Goal: Find specific page/section: Find specific page/section

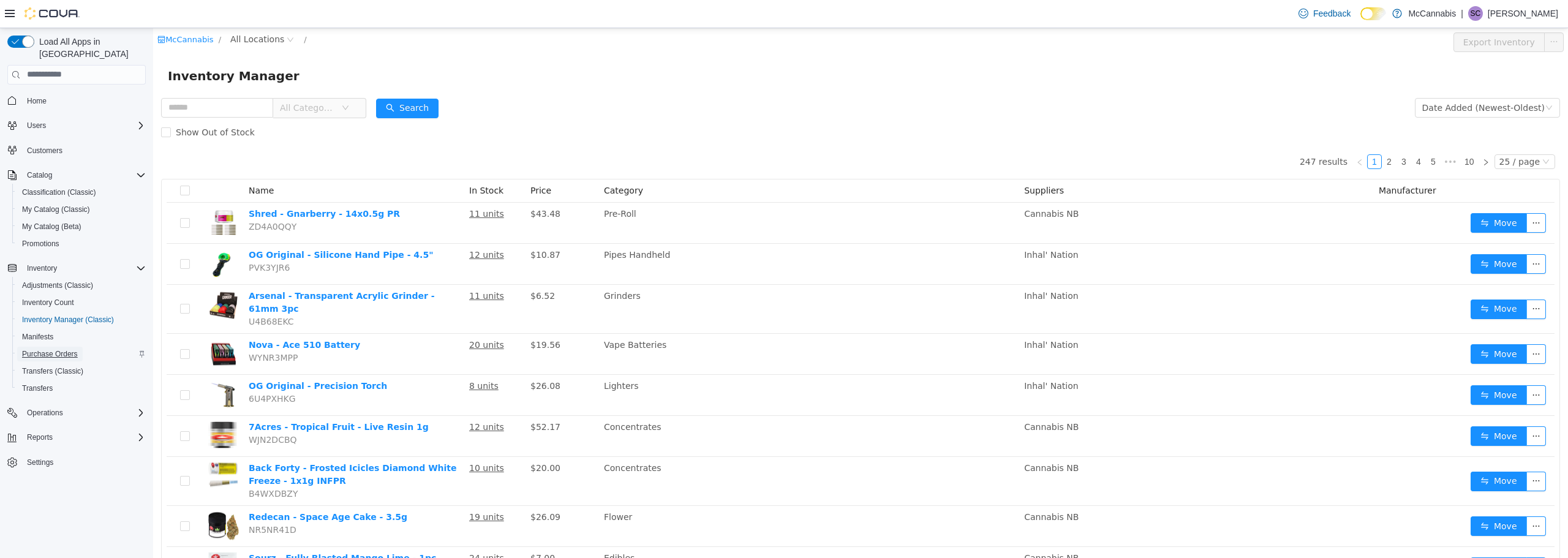
click at [56, 349] on span "Purchase Orders" at bounding box center [50, 354] width 56 height 10
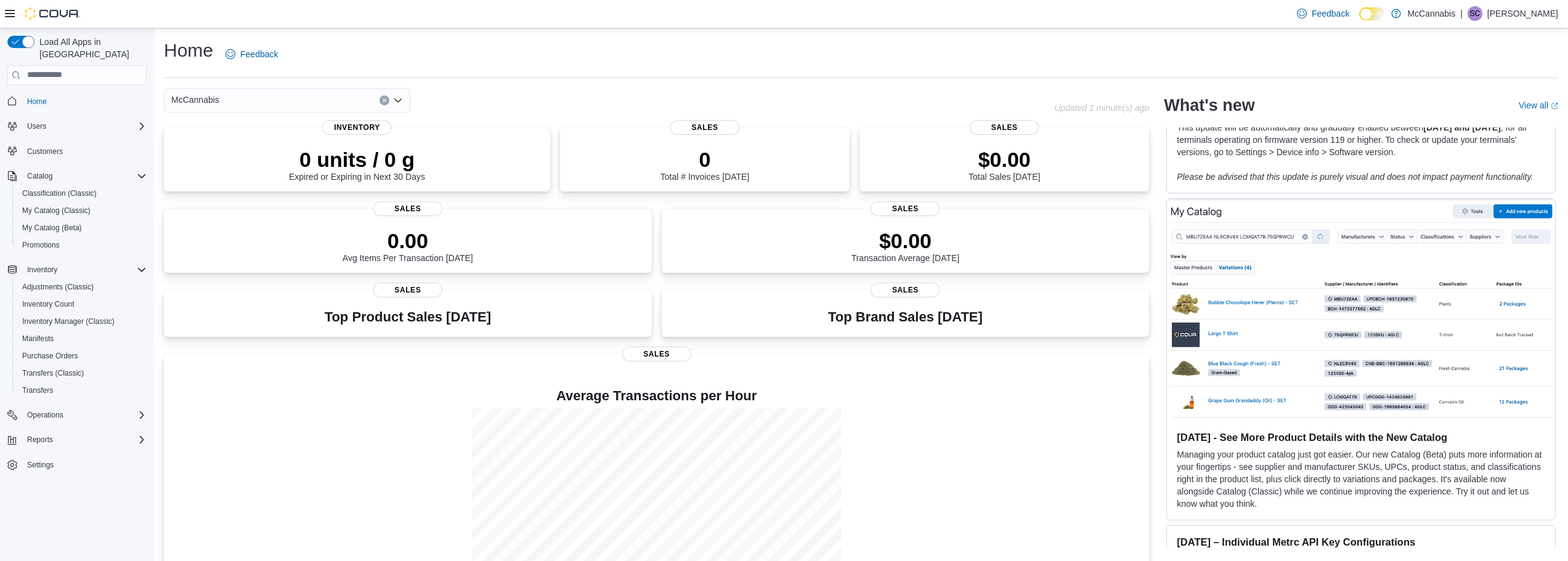
scroll to position [431, 0]
